Goal: Information Seeking & Learning: Learn about a topic

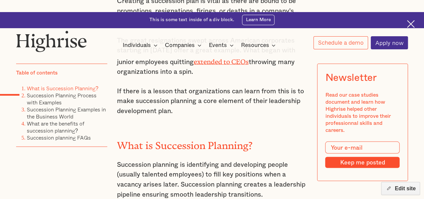
scroll to position [614, 0]
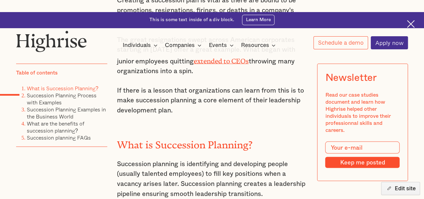
click at [181, 136] on h2 "What is Succession Planning?" at bounding box center [212, 141] width 190 height 11
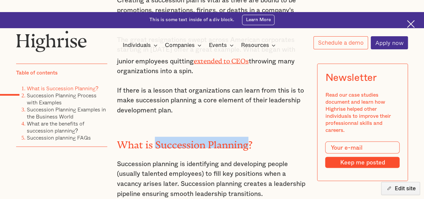
drag, startPoint x: 181, startPoint y: 108, endPoint x: 219, endPoint y: 103, distance: 38.1
click at [219, 136] on h2 "What is Succession Planning?" at bounding box center [212, 141] width 190 height 11
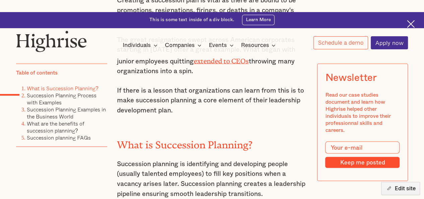
click at [120, 136] on h2 "What is Succession Planning?" at bounding box center [212, 141] width 190 height 11
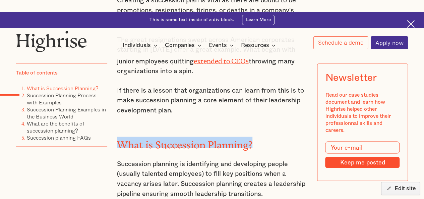
drag, startPoint x: 120, startPoint y: 104, endPoint x: 247, endPoint y: 100, distance: 126.5
click at [247, 136] on h2 "What is Succession Planning?" at bounding box center [212, 141] width 190 height 11
copy h2 "What is Succession Planning?"
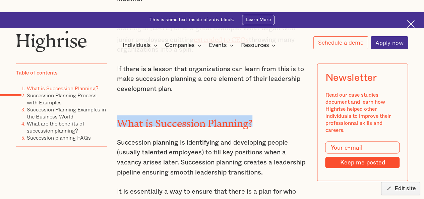
scroll to position [636, 0]
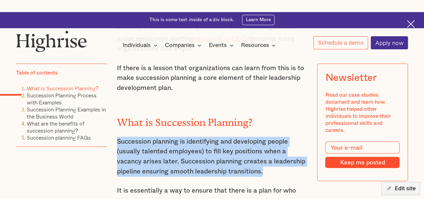
drag, startPoint x: 117, startPoint y: 104, endPoint x: 268, endPoint y: 133, distance: 153.8
click at [268, 137] on p "Succession planning is identifying and developing people (usually talented empl…" at bounding box center [212, 157] width 190 height 40
copy p "Succession planning is identifying and developing people (usually talented empl…"
